Goal: Task Accomplishment & Management: Manage account settings

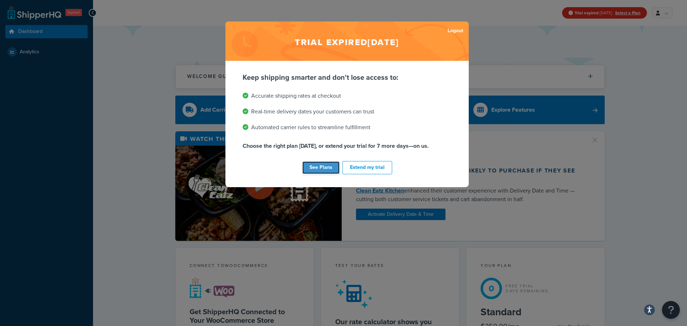
click at [323, 166] on link "See Plans" at bounding box center [320, 167] width 37 height 13
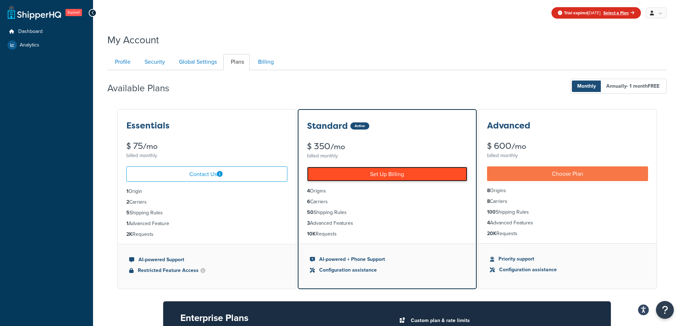
click at [376, 180] on link "Set Up Billing" at bounding box center [387, 174] width 160 height 15
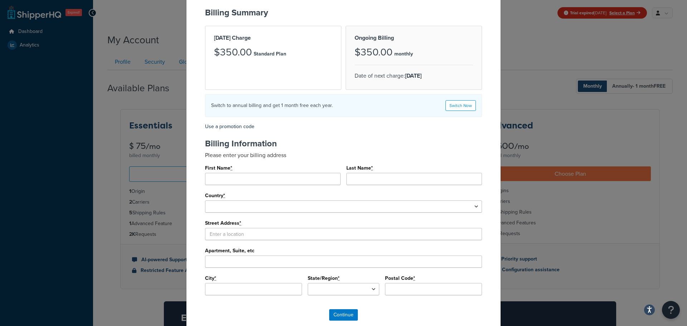
scroll to position [72, 0]
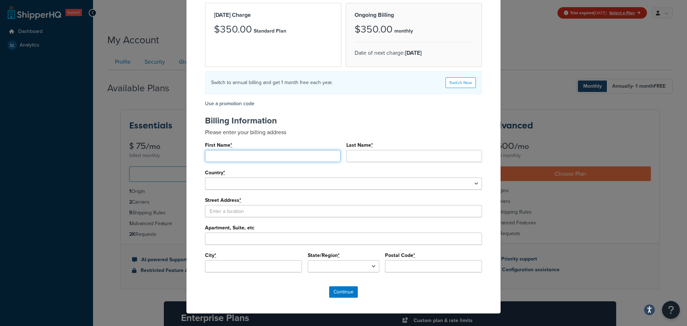
click at [292, 159] on input "First Name *" at bounding box center [273, 156] width 136 height 12
type input "Adam"
type input "Hurst"
select select "1000"
select select
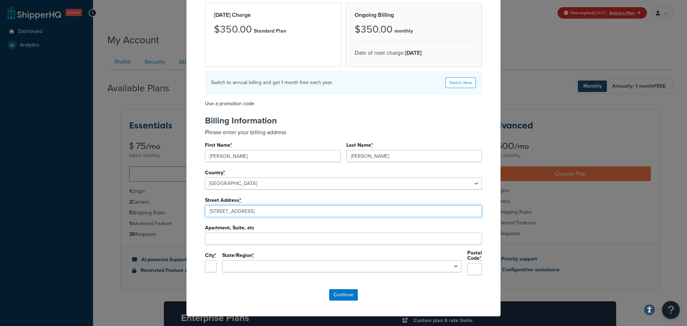
type input "6913 Americana Pkwy"
type input "Reynoldsburg"
select select "OH"
type input "43068"
type input "6913 Americana Pkwy"
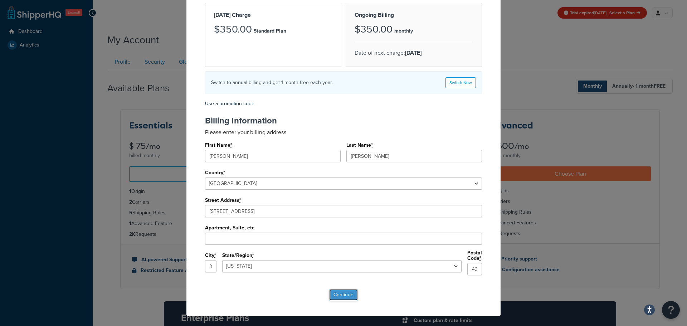
click at [342, 294] on input "Continue" at bounding box center [343, 294] width 29 height 11
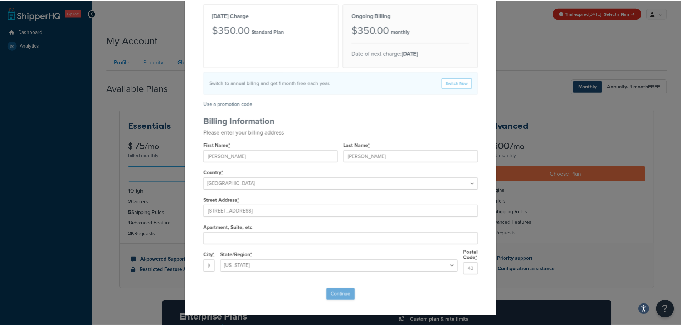
scroll to position [0, 0]
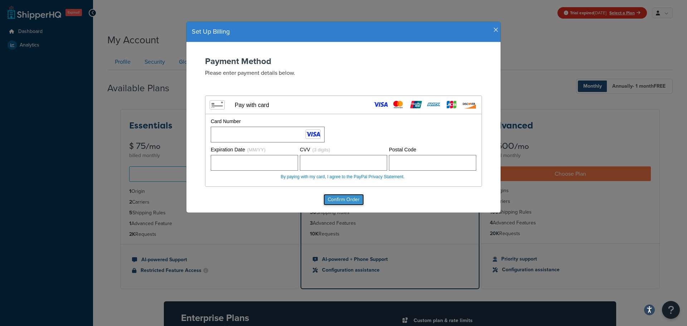
click at [356, 197] on input "Confirm Order" at bounding box center [343, 199] width 40 height 11
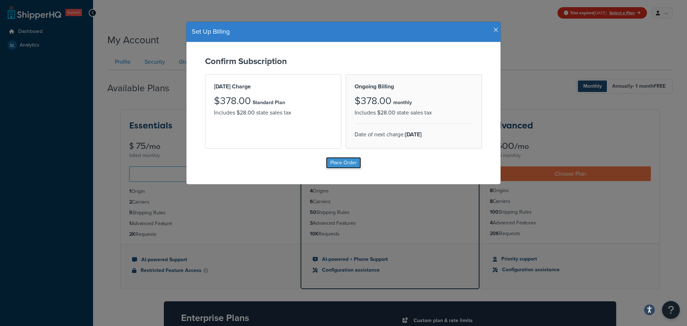
click at [343, 163] on input "Place Order" at bounding box center [343, 162] width 35 height 11
type input "Place Order"
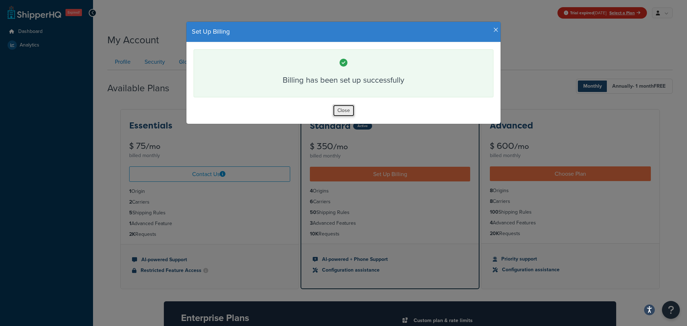
click at [343, 112] on button "Close" at bounding box center [344, 110] width 22 height 12
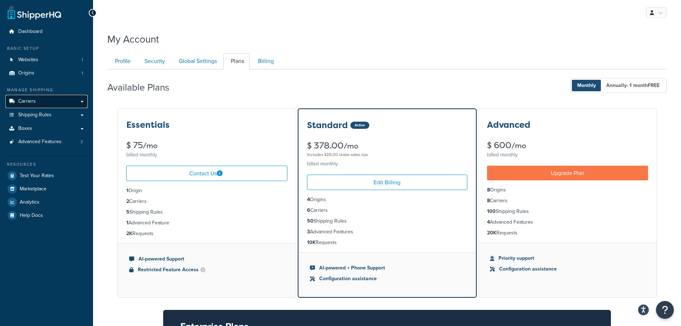
click at [31, 99] on span "Carriers" at bounding box center [27, 101] width 18 height 6
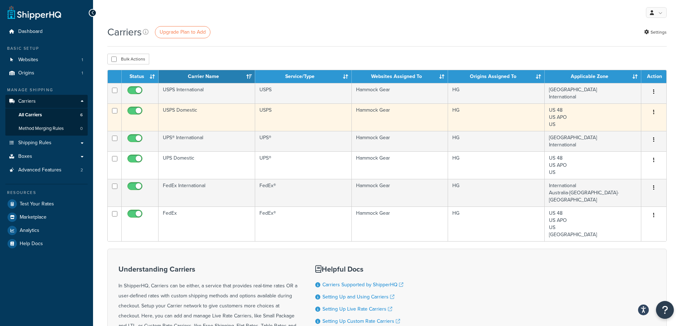
click at [209, 117] on td "USPS Domestic" at bounding box center [206, 117] width 97 height 28
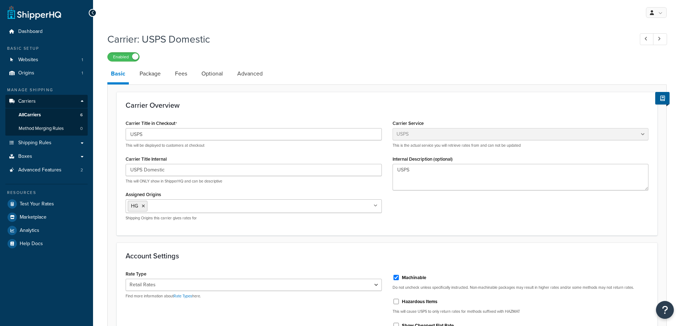
select select "usps"
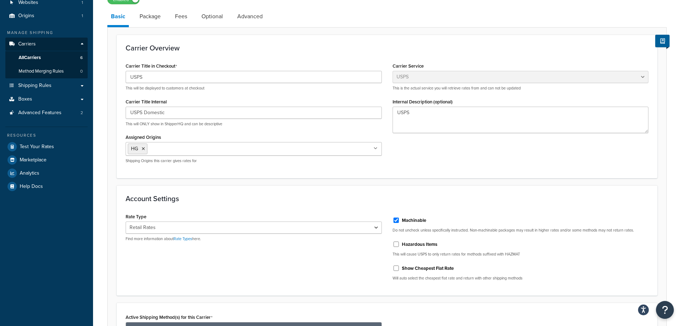
scroll to position [72, 0]
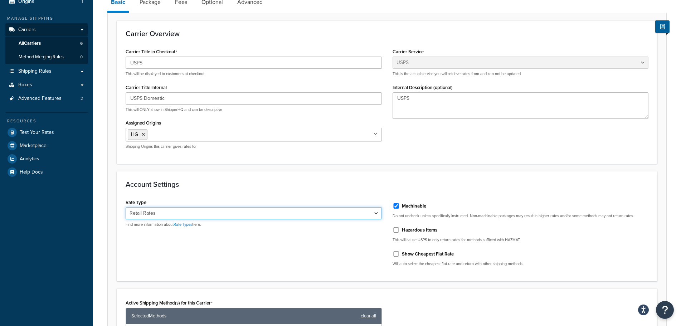
click at [372, 212] on select "Retail Rates Online Rates Commercial Plus" at bounding box center [254, 213] width 256 height 12
click at [337, 196] on div "Account Settings Rate Type Retail Rates Online Rates Commercial Plus Find more …" at bounding box center [387, 226] width 541 height 110
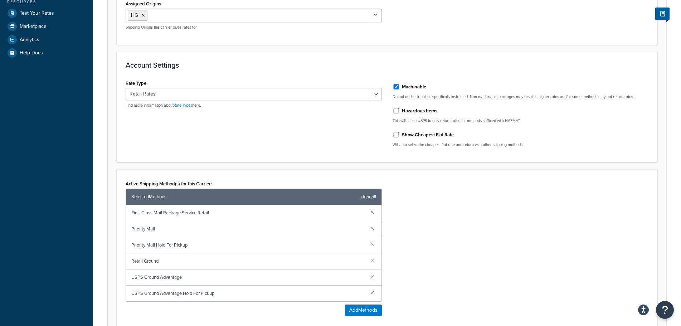
scroll to position [179, 0]
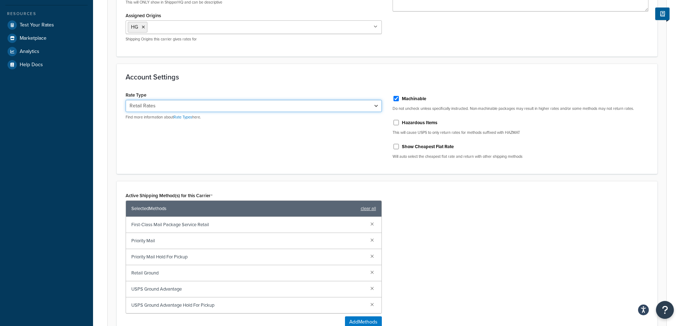
click at [376, 106] on select "Retail Rates Online Rates Commercial Plus" at bounding box center [254, 106] width 256 height 12
click at [362, 166] on div "Account Settings Rate Type Retail Rates Online Rates Commercial Plus Find more …" at bounding box center [387, 119] width 541 height 110
click at [186, 118] on link "Rate Types" at bounding box center [183, 117] width 19 height 6
click at [373, 105] on select "Retail Rates Online Rates Commercial Plus" at bounding box center [254, 106] width 256 height 12
select select "ONLINE"
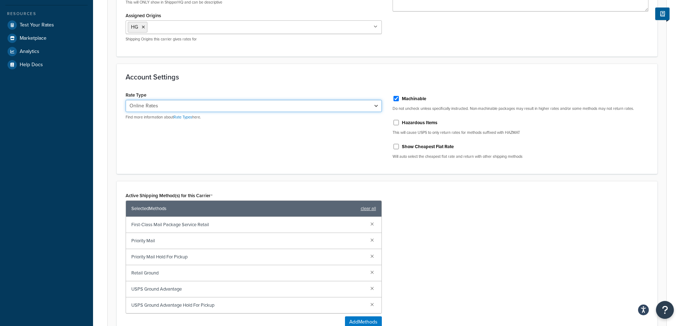
click at [126, 100] on select "Retail Rates Online Rates Commercial Plus" at bounding box center [254, 106] width 256 height 12
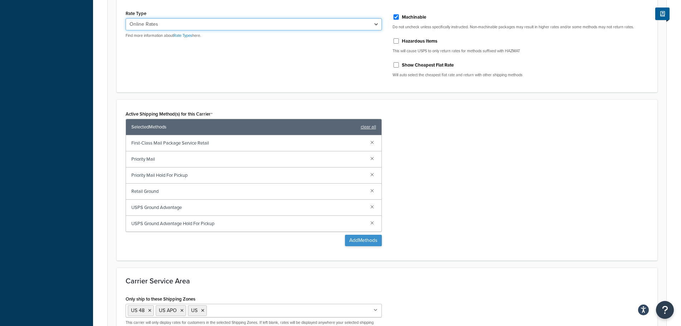
scroll to position [345, 0]
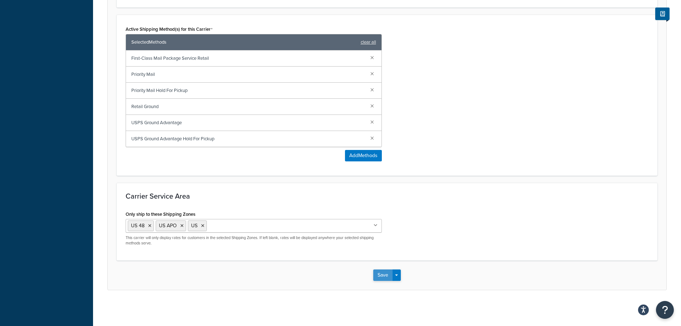
click at [380, 277] on button "Save" at bounding box center [382, 274] width 19 height 11
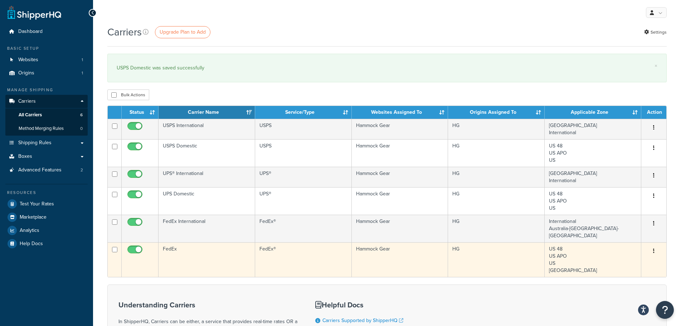
click at [210, 243] on td "FedEx" at bounding box center [206, 259] width 97 height 35
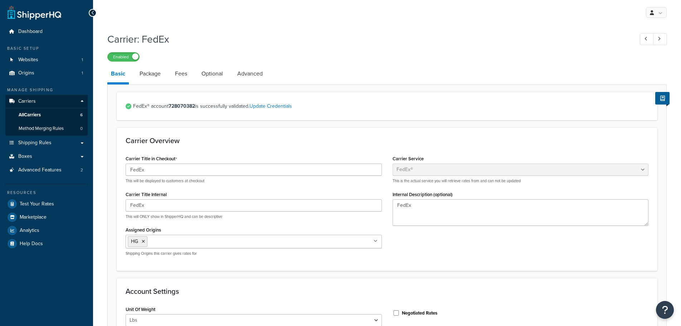
select select "fedEx"
select select "REGULAR_PICKUP"
select select "YOUR_PACKAGING"
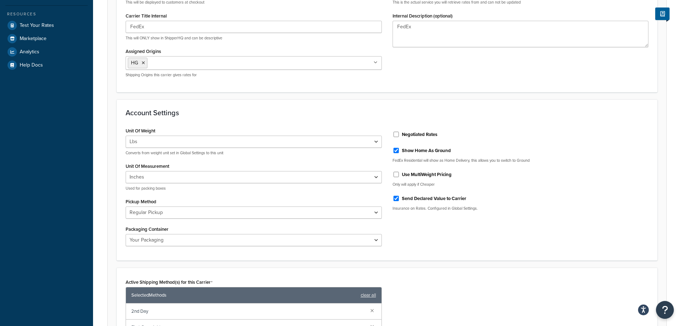
scroll to position [215, 0]
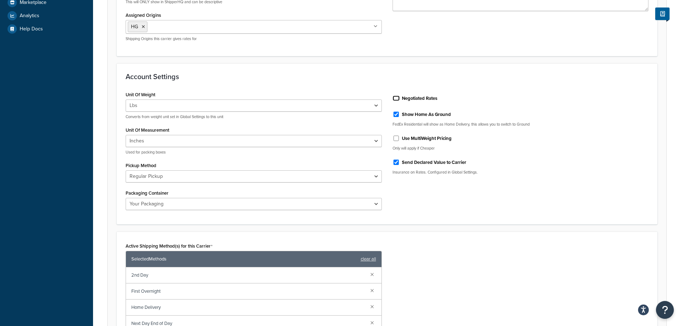
click at [395, 98] on input "Negotiated Rates" at bounding box center [395, 98] width 7 height 5
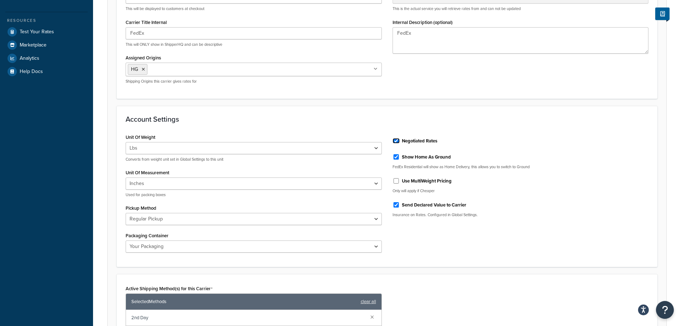
scroll to position [143, 0]
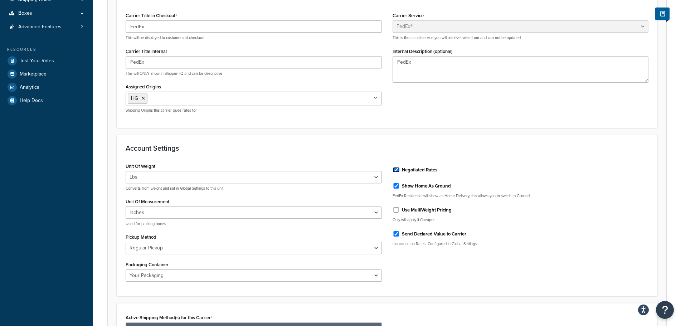
click at [397, 170] on input "Negotiated Rates" at bounding box center [395, 169] width 7 height 5
click at [397, 171] on input "Negotiated Rates" at bounding box center [395, 169] width 7 height 5
checkbox input "true"
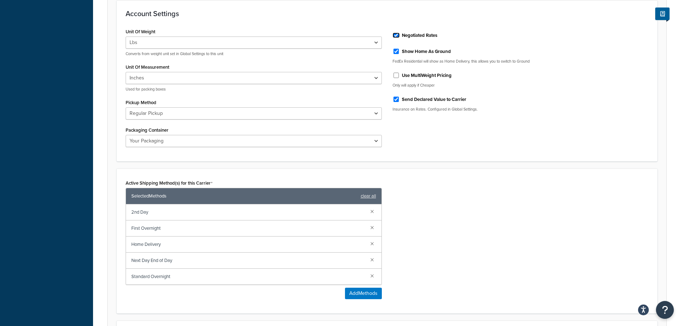
scroll to position [415, 0]
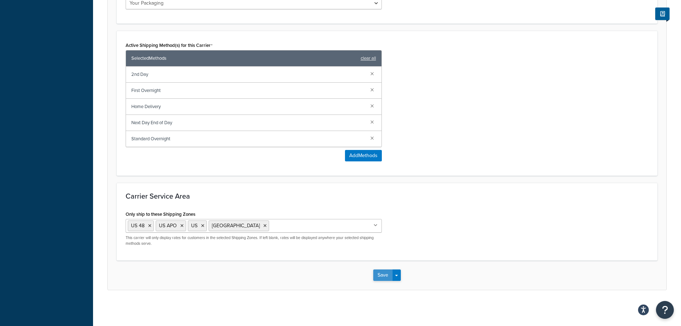
click at [383, 276] on button "Save" at bounding box center [382, 274] width 19 height 11
